Goal: Information Seeking & Learning: Learn about a topic

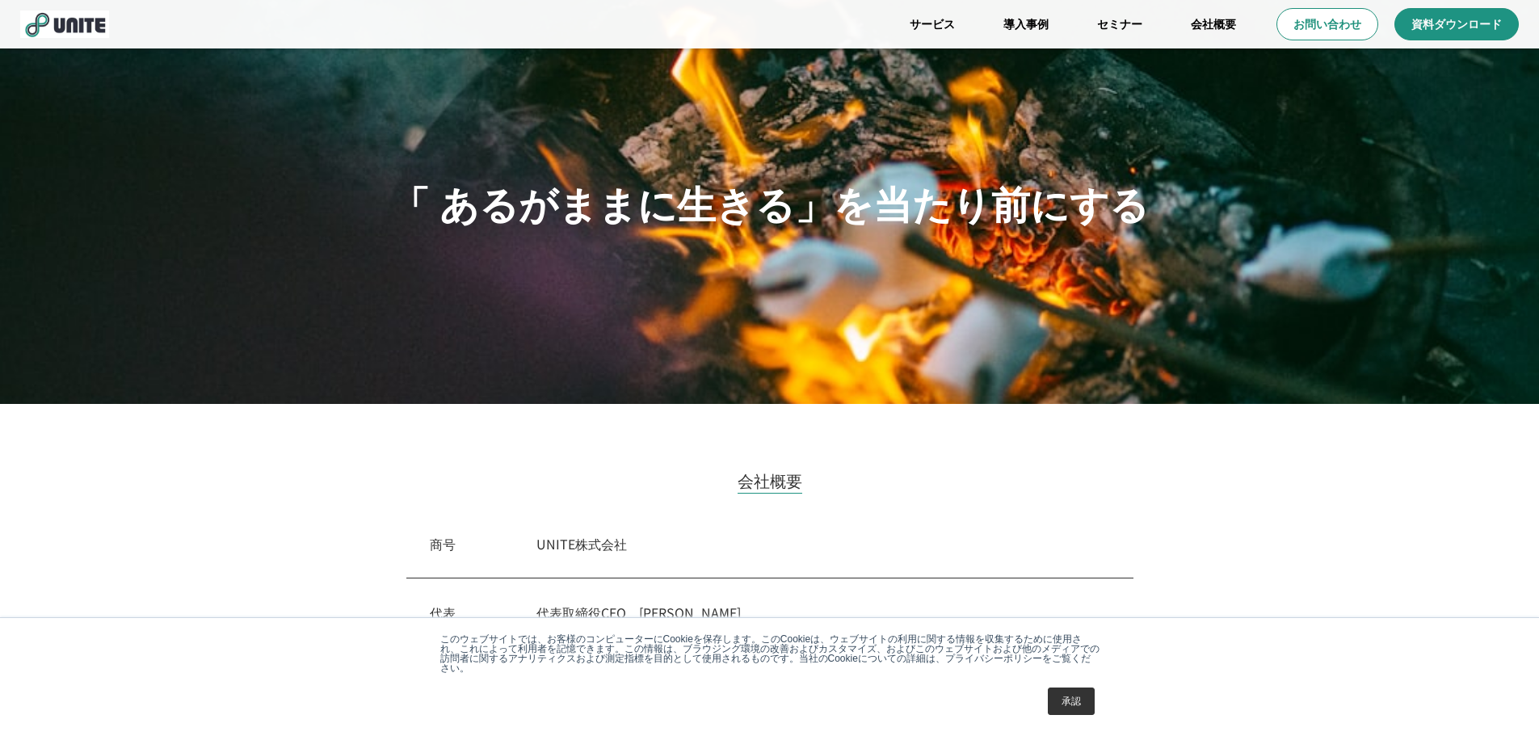
click at [1088, 710] on link "承認" at bounding box center [1071, 701] width 47 height 27
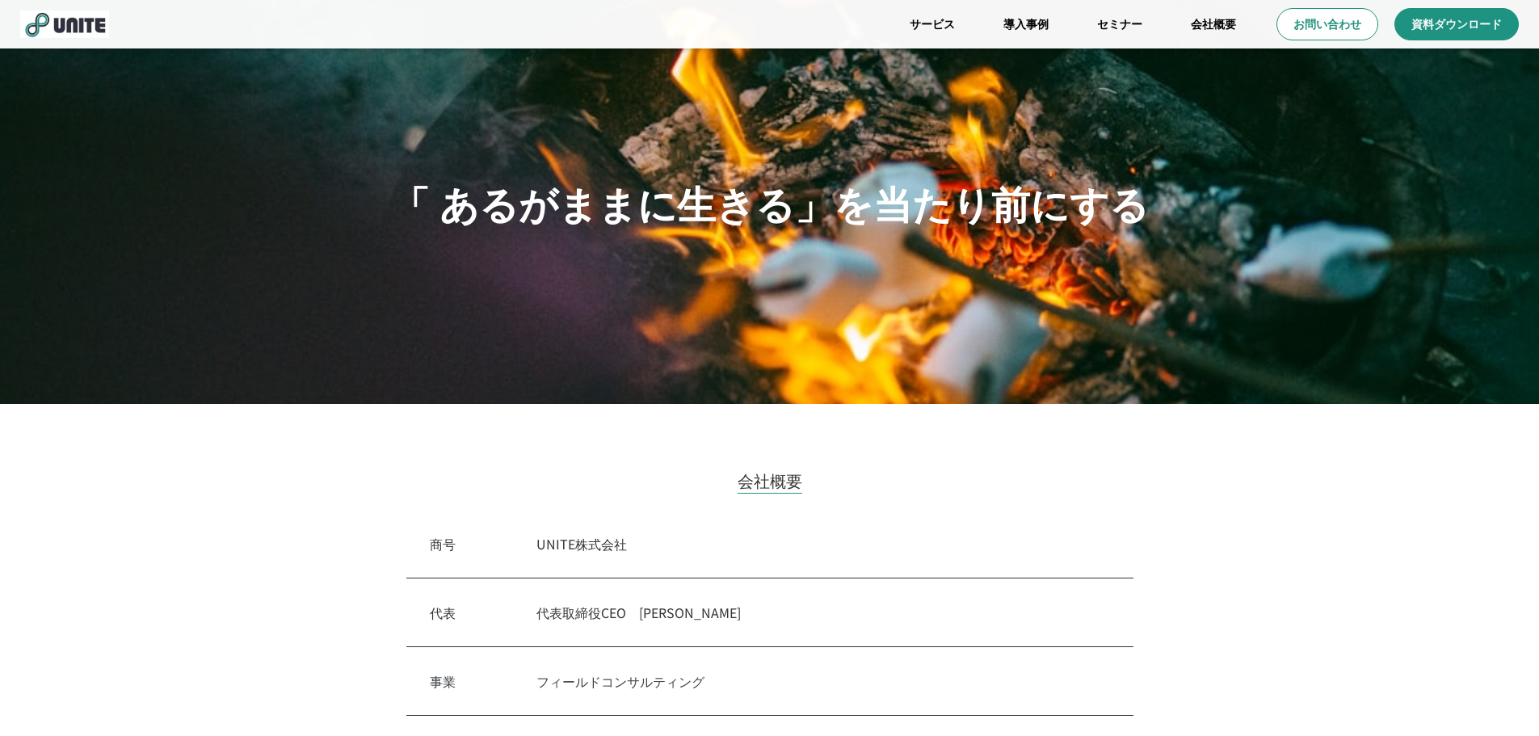
click at [1077, 651] on div "事業　 フィールドコンサルティング" at bounding box center [769, 681] width 727 height 69
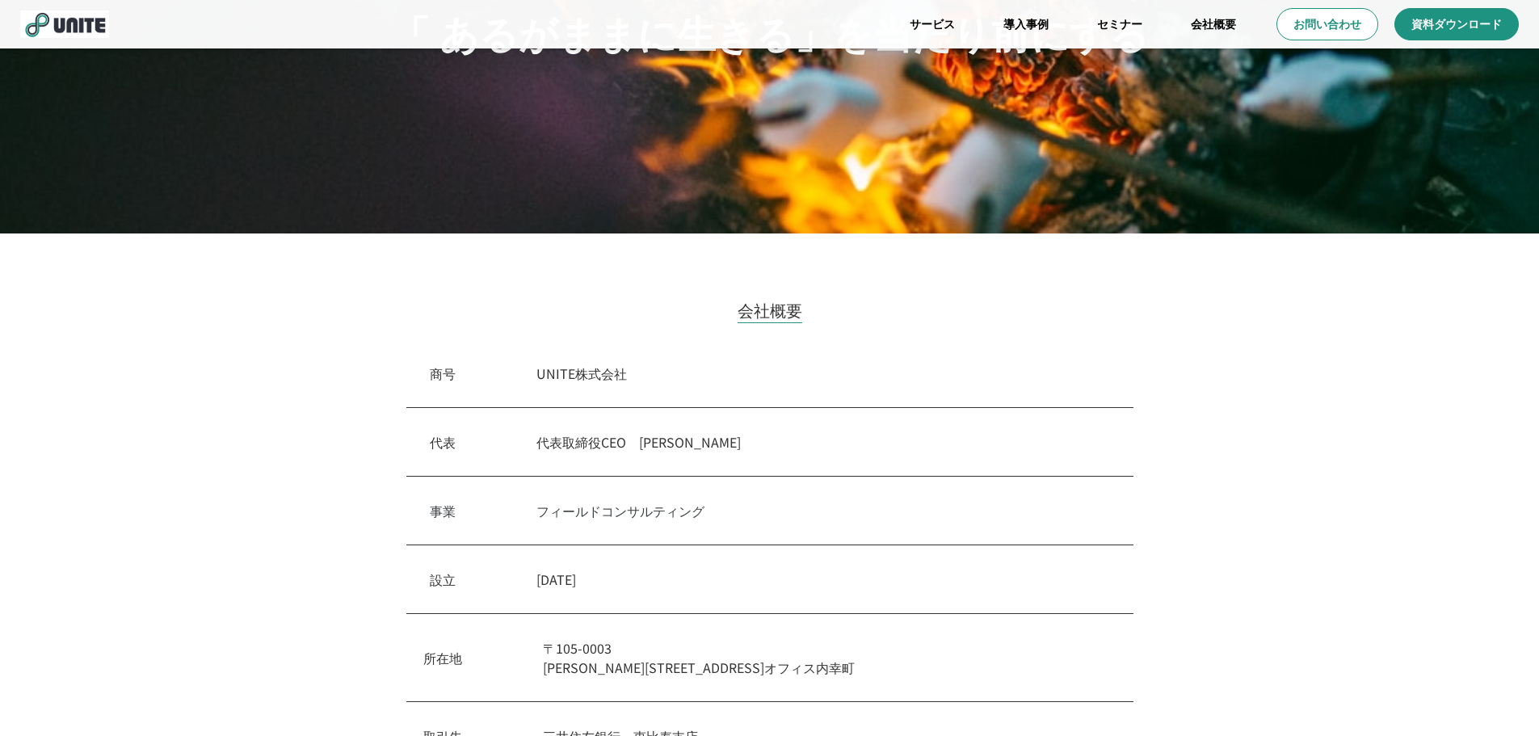
scroll to position [323, 0]
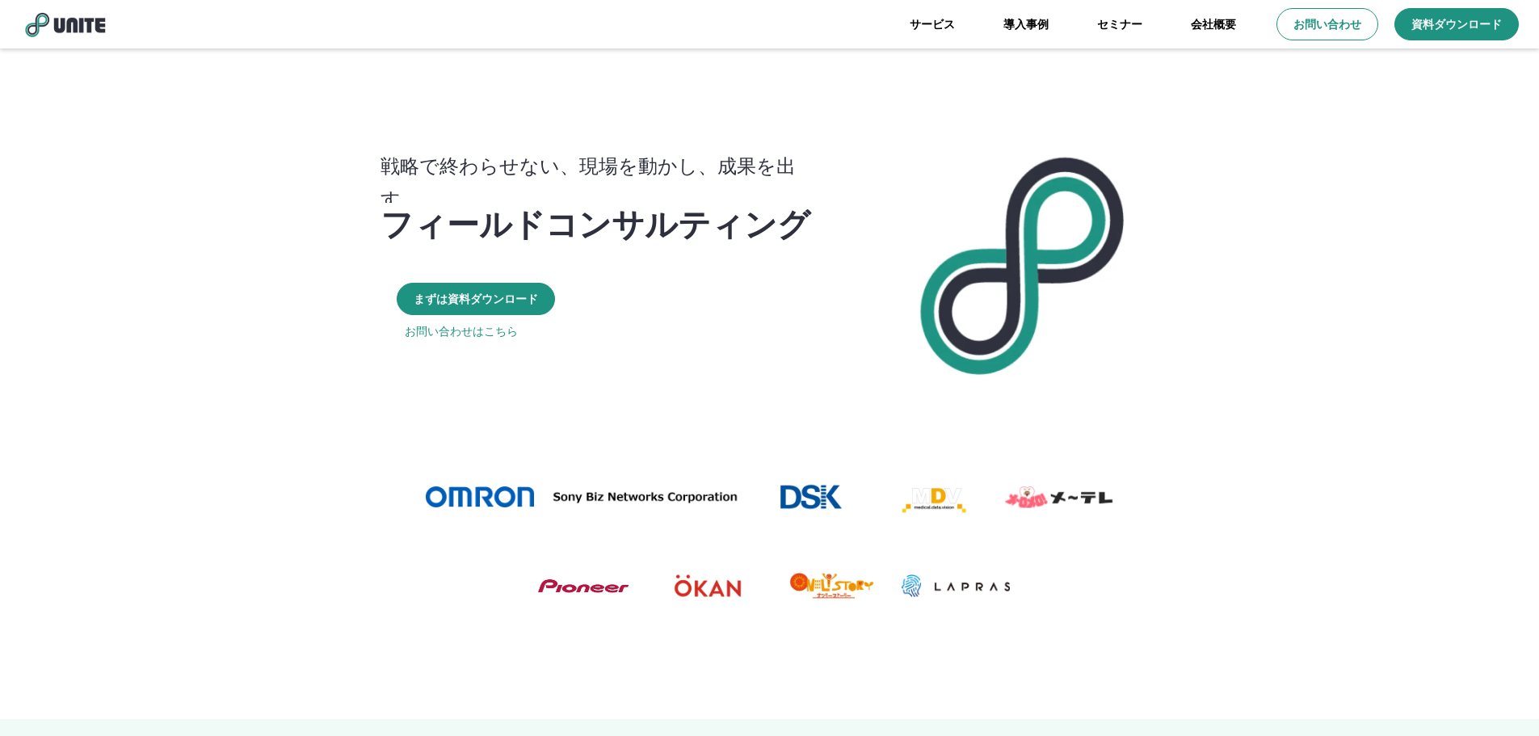
click at [638, 240] on p "フィールドコンサルティング" at bounding box center [596, 222] width 430 height 39
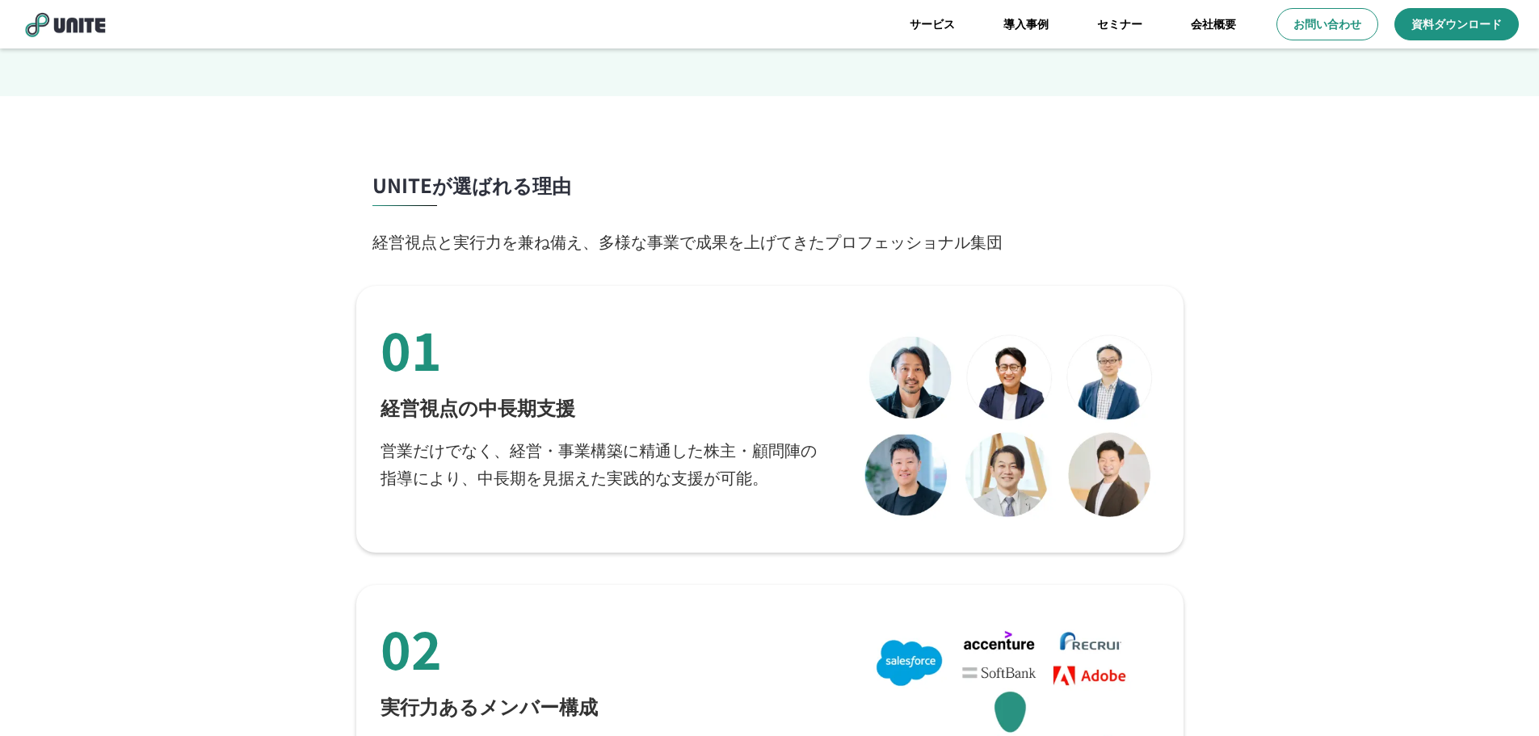
scroll to position [2747, 0]
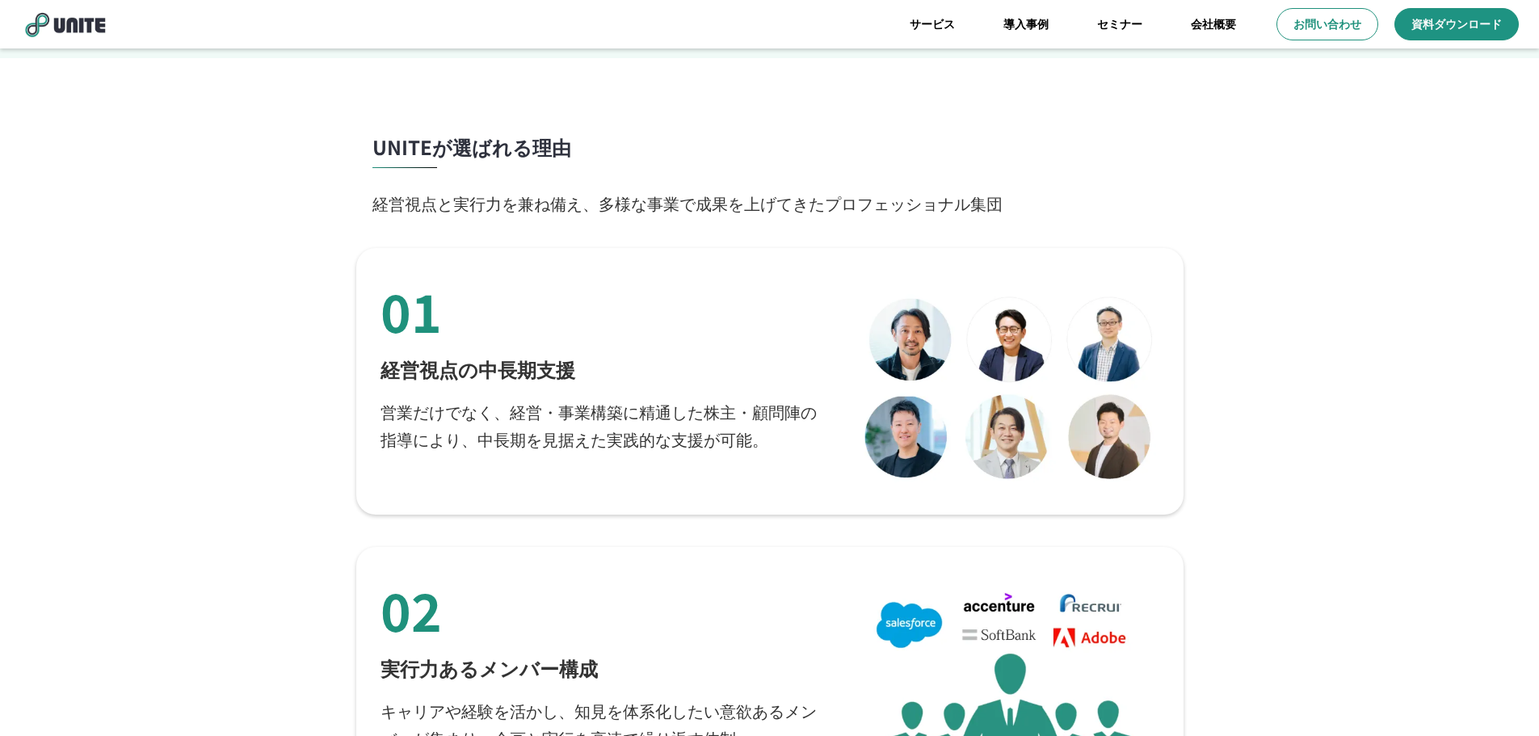
click at [635, 397] on div "01 経営視点の中長期支援 営業だけでなく、経営・事業構築に精通した株主・顧問陣の指導により、中長期を見据えた実践的な支援が可能。" at bounding box center [605, 381] width 448 height 213
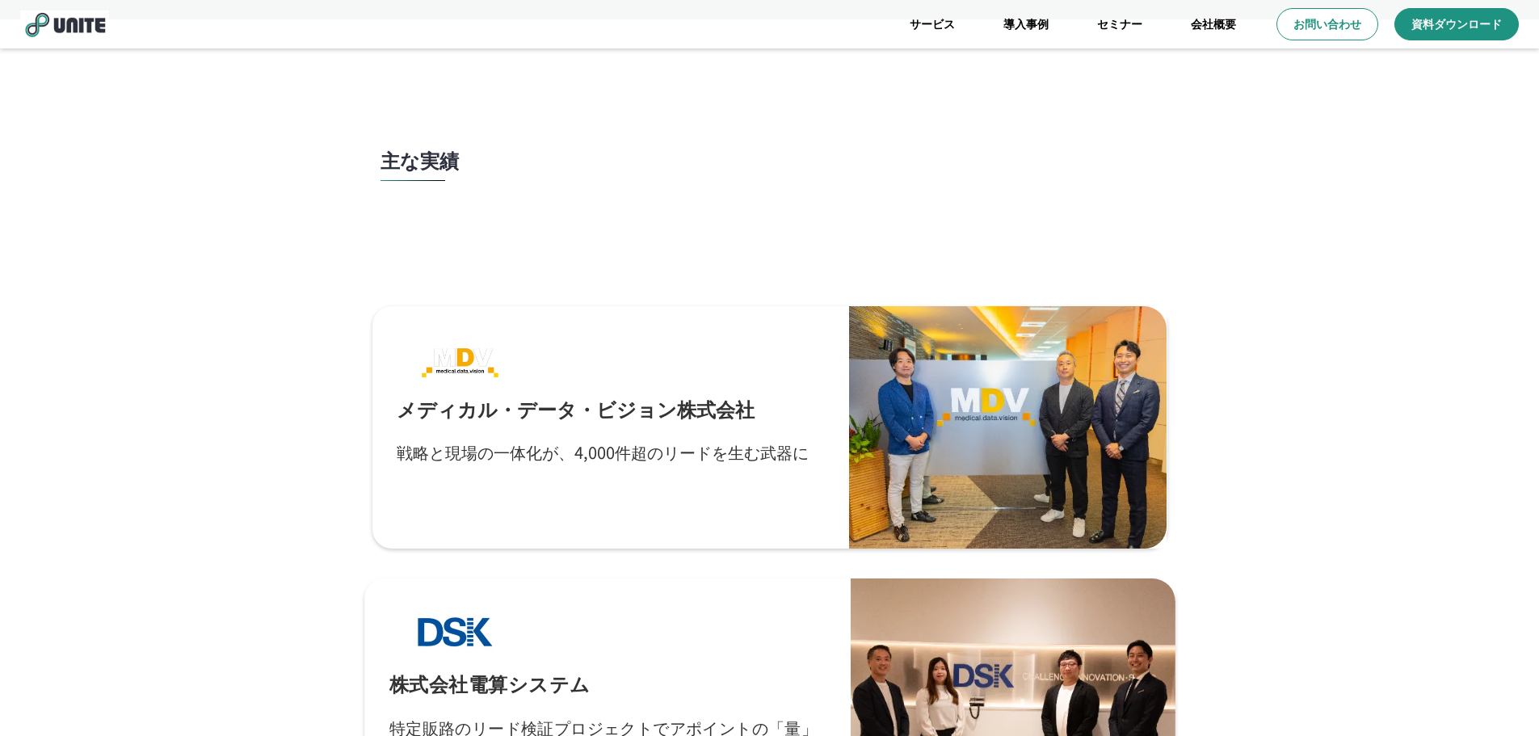
scroll to position [4525, 0]
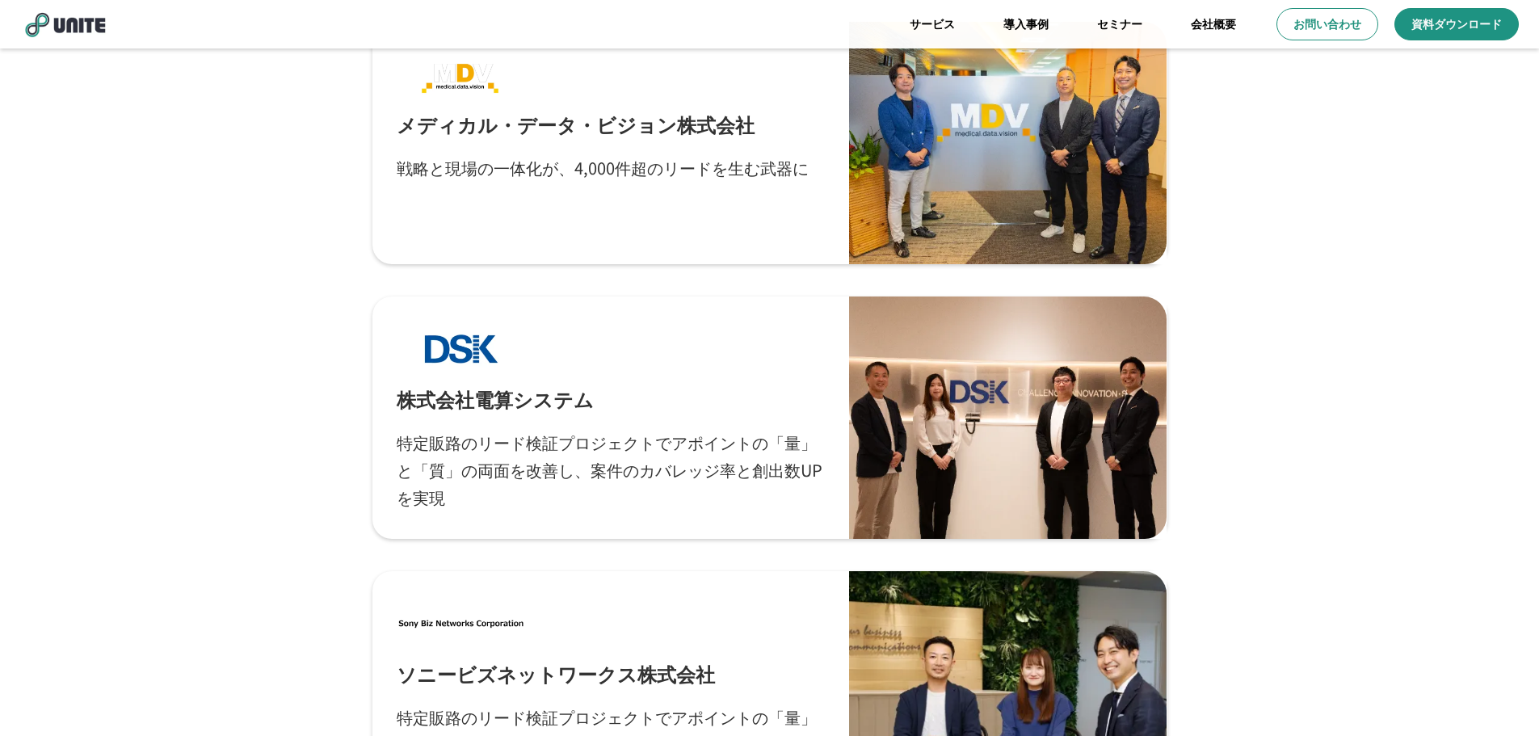
click at [1248, 392] on div "メディカル・データ・ビジョン株式会社 戦略と現場の一体化が、4,000件超のリードを生む武器に 株式会社電算システム 特定販路のリード検証プロジェクトでアポイ…" at bounding box center [769, 555] width 1539 height 1123
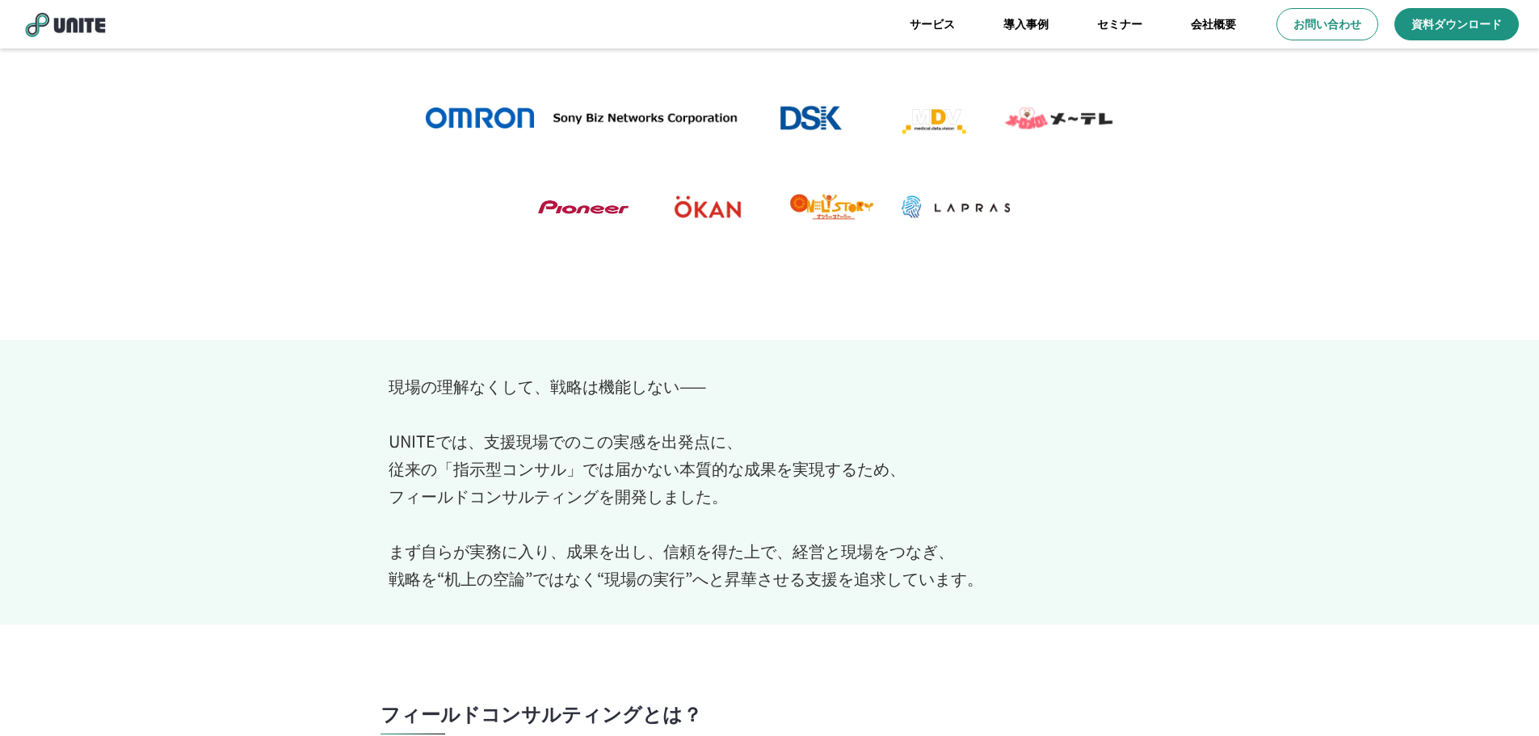
scroll to position [0, 0]
